Goal: Find specific page/section: Find specific page/section

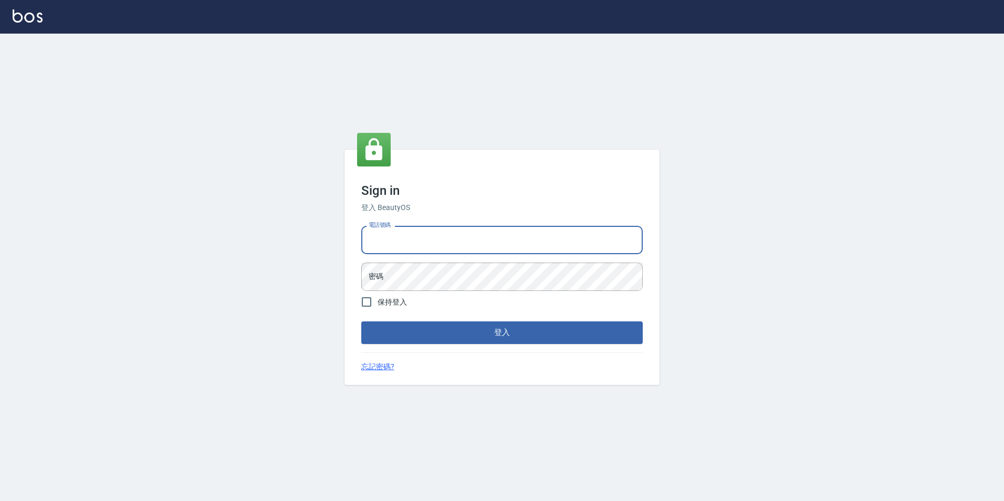
click at [465, 233] on input "電話號碼" at bounding box center [501, 240] width 281 height 28
type input "0936888819"
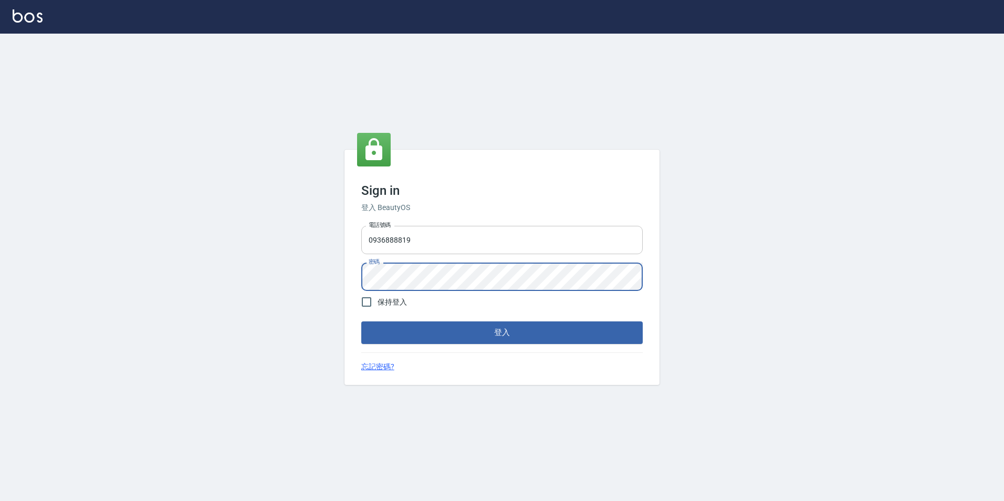
click at [361, 321] on button "登入" at bounding box center [501, 332] width 281 height 22
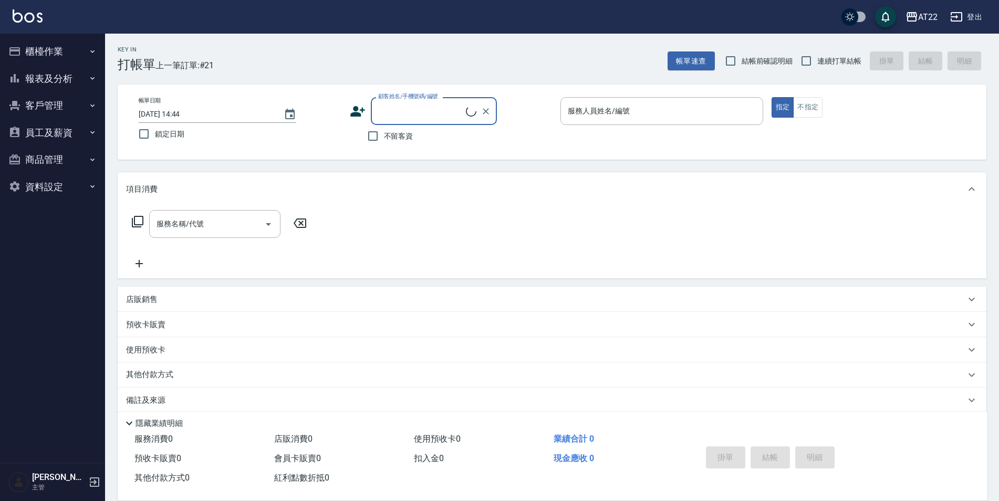
click at [47, 106] on button "客戶管理" at bounding box center [52, 105] width 97 height 27
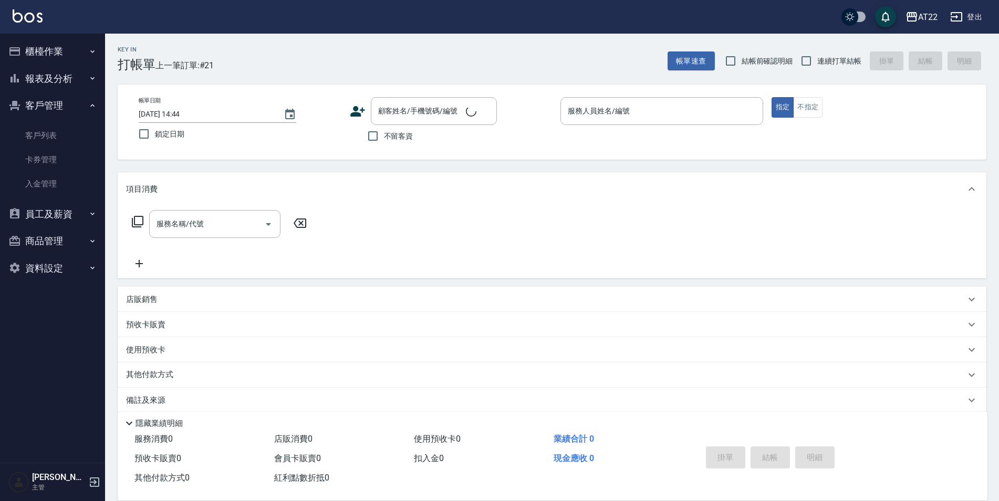
click at [54, 88] on button "報表及分析" at bounding box center [52, 78] width 97 height 27
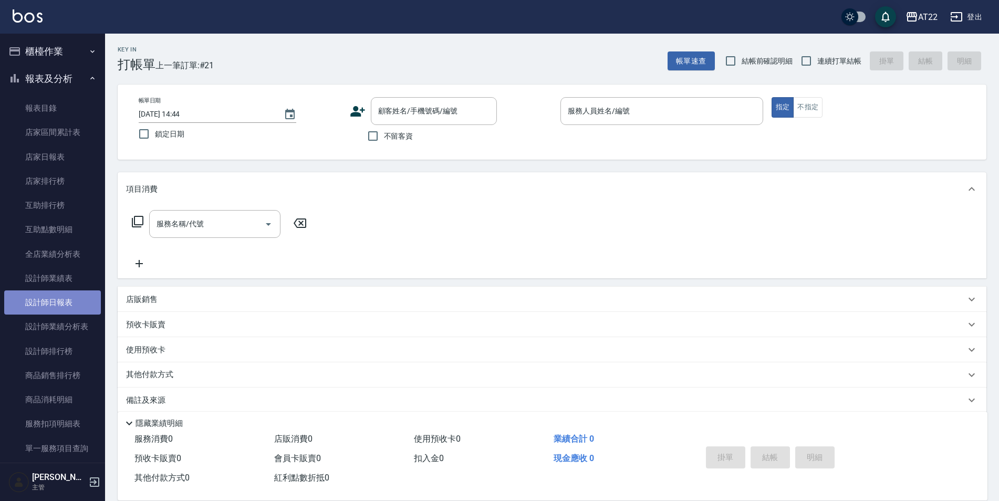
click at [74, 310] on link "設計師日報表" at bounding box center [52, 302] width 97 height 24
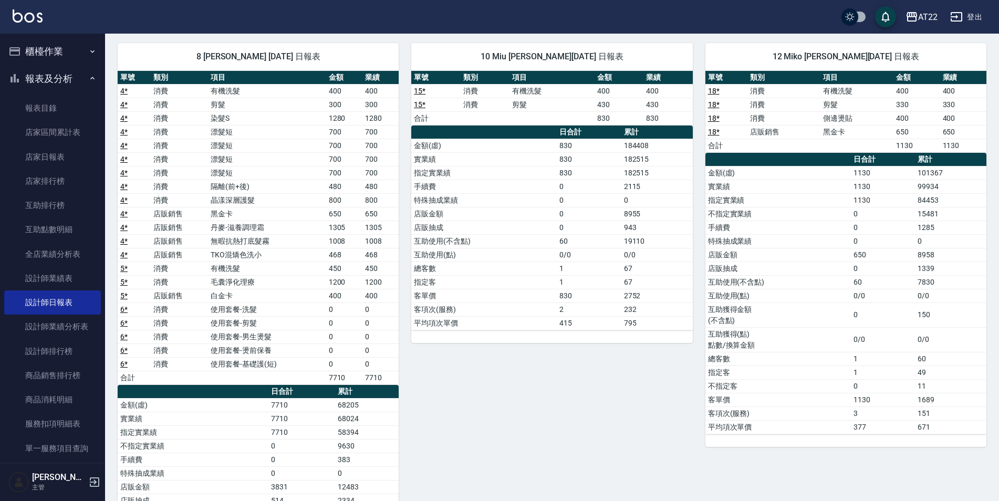
scroll to position [630, 0]
